Goal: Task Accomplishment & Management: Manage account settings

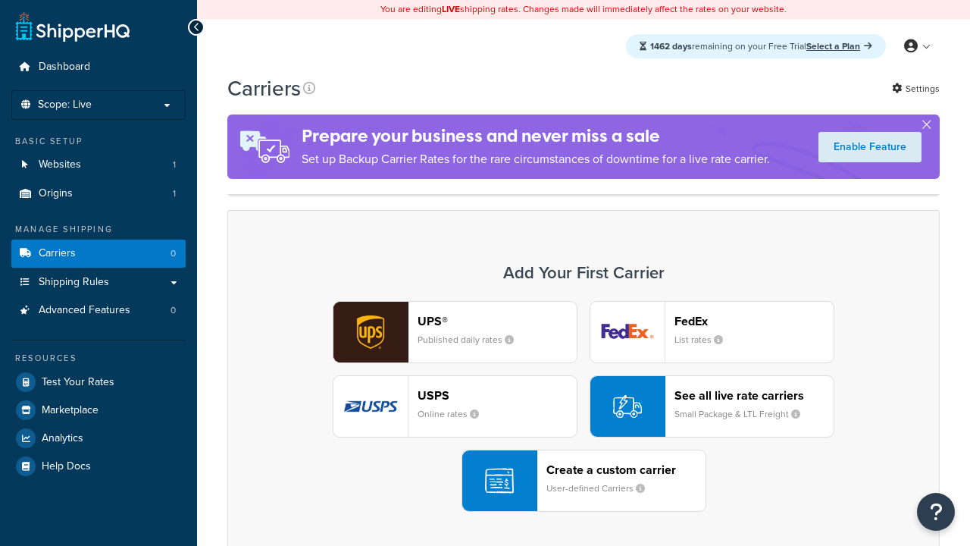
scroll to position [133, 0]
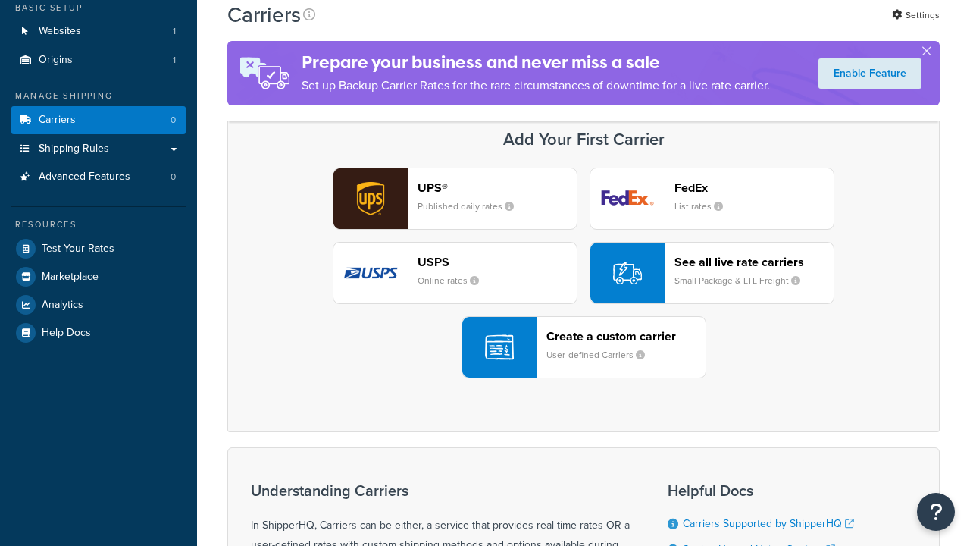
click at [754, 187] on header "FedEx" at bounding box center [754, 187] width 159 height 14
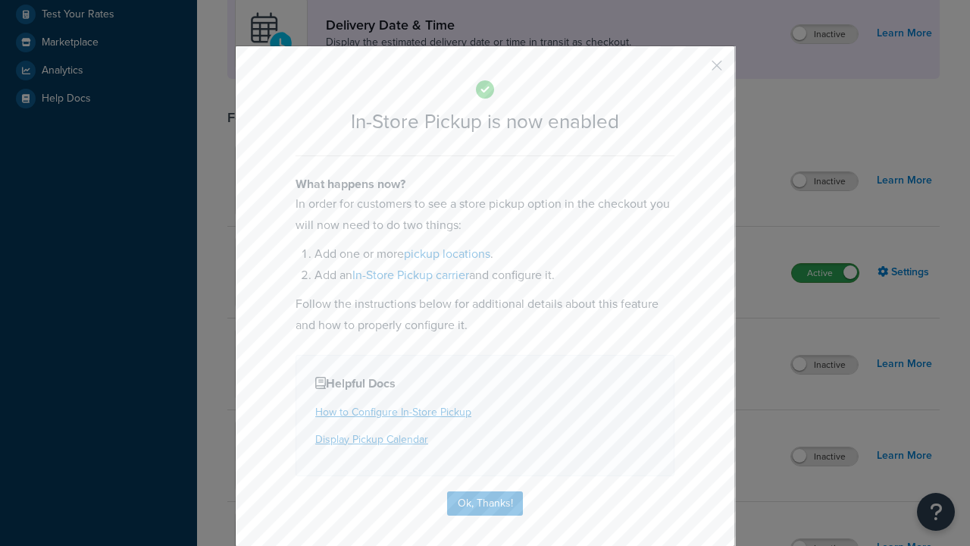
scroll to position [425, 0]
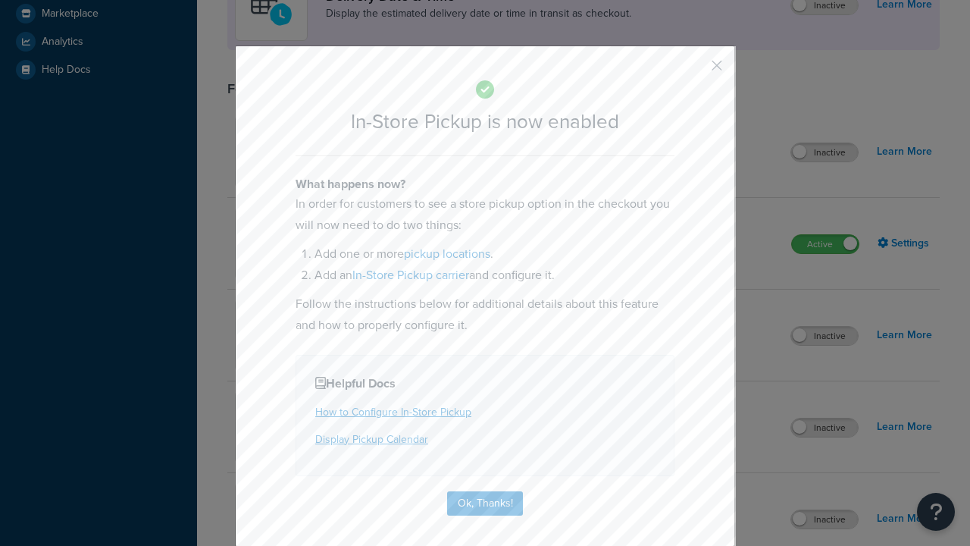
click at [694, 70] on button "button" at bounding box center [695, 71] width 4 height 4
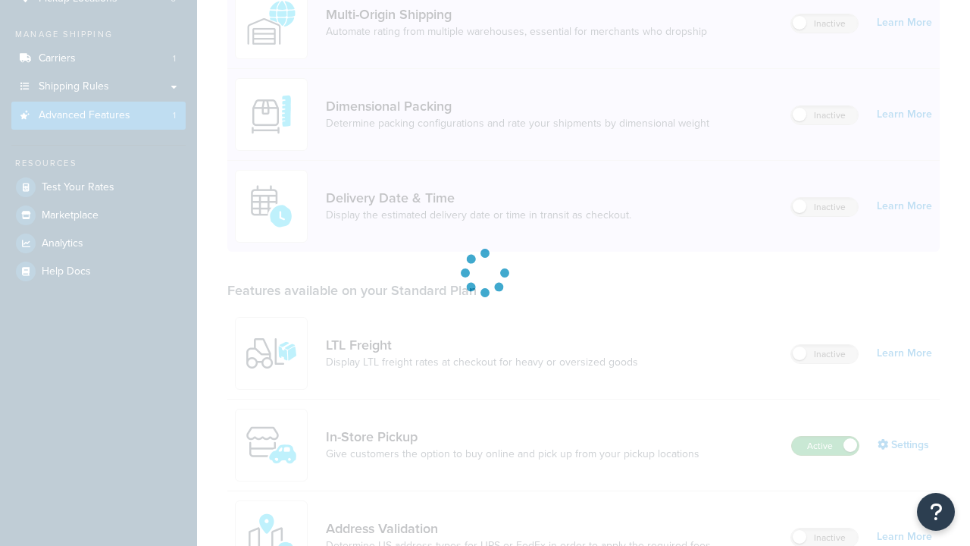
click at [825, 455] on label "Active" at bounding box center [825, 446] width 67 height 18
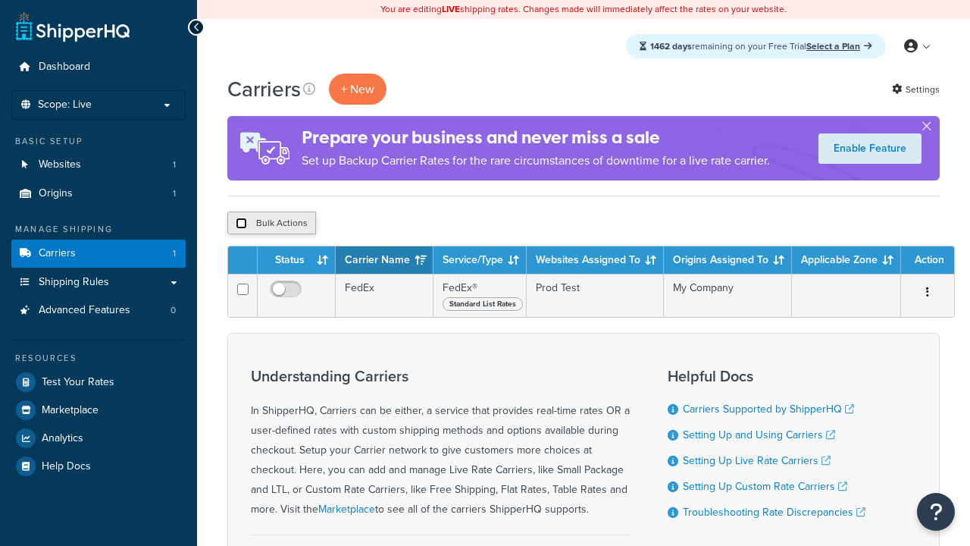
click at [241, 224] on input "checkbox" at bounding box center [241, 223] width 11 height 11
checkbox input "true"
click at [0, 0] on button "Delete" at bounding box center [0, 0] width 0 height 0
